Goal: Information Seeking & Learning: Learn about a topic

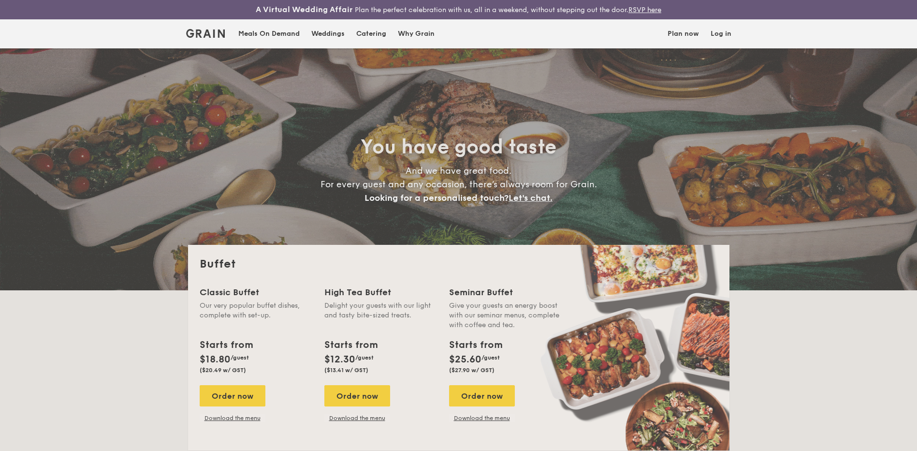
select select
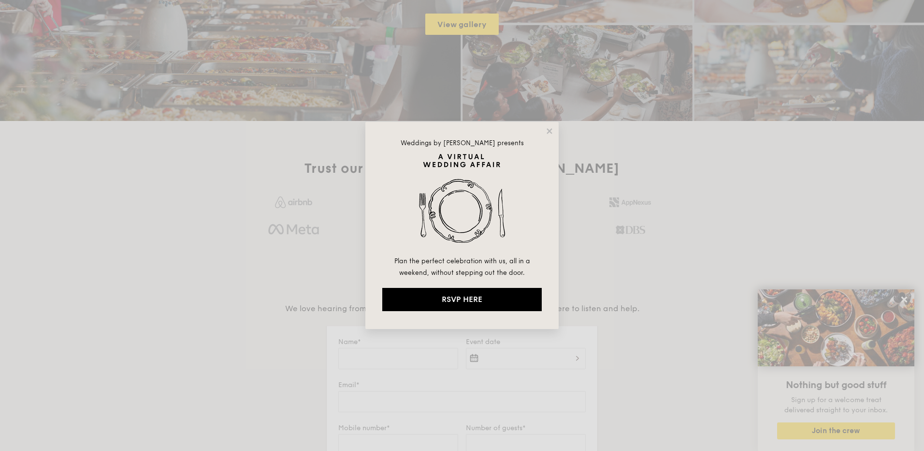
click at [549, 137] on div "Weddings by [PERSON_NAME] presents Plan the perfect celebration with us, all in…" at bounding box center [461, 225] width 193 height 207
click at [554, 128] on div "Weddings by [PERSON_NAME] presents Plan the perfect celebration with us, all in…" at bounding box center [461, 225] width 193 height 207
click at [554, 129] on icon at bounding box center [549, 131] width 9 height 9
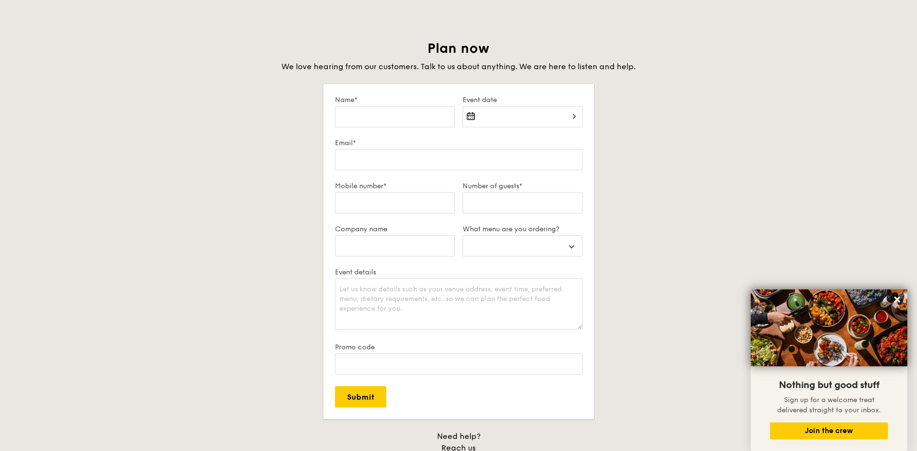
scroll to position [1934, 0]
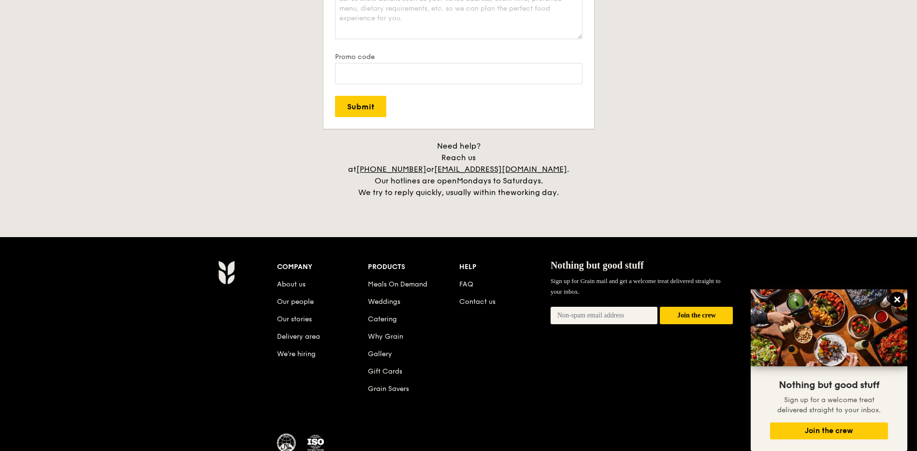
click at [897, 296] on icon at bounding box center [897, 299] width 9 height 9
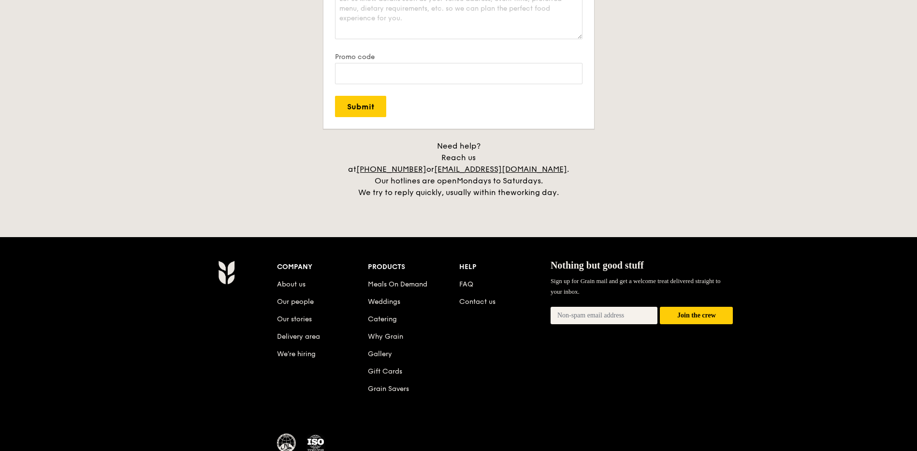
drag, startPoint x: 496, startPoint y: 175, endPoint x: 585, endPoint y: 180, distance: 88.6
click at [585, 180] on h4 "Need help? Reach us at [PHONE_NUMBER] or [EMAIL_ADDRESS][DOMAIN_NAME] . Our hot…" at bounding box center [458, 169] width 541 height 58
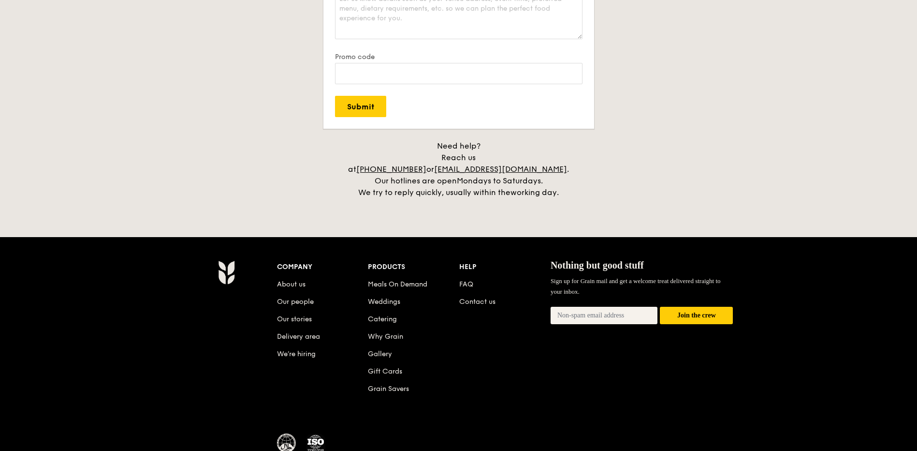
click at [724, 161] on h4 "Need help? Reach us at [PHONE_NUMBER] or [EMAIL_ADDRESS][DOMAIN_NAME] . Our hot…" at bounding box center [458, 169] width 541 height 58
drag, startPoint x: 500, startPoint y: 352, endPoint x: 501, endPoint y: 344, distance: 8.8
click at [500, 352] on div "Company About us Our people Our stories Delivery area We’re hiring Products Mea…" at bounding box center [505, 335] width 456 height 150
click at [465, 280] on link "FAQ" at bounding box center [466, 284] width 14 height 8
